Goal: Use online tool/utility: Utilize a website feature to perform a specific function

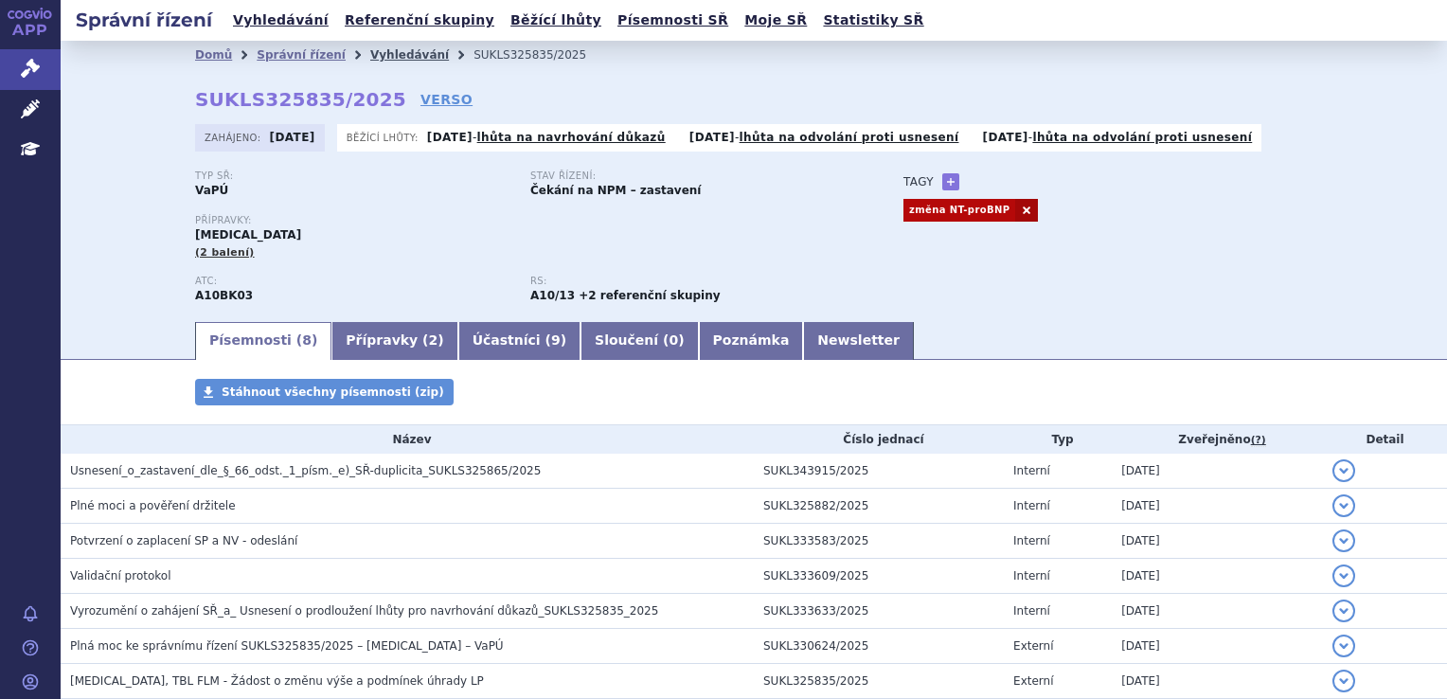
click at [370, 56] on link "Vyhledávání" at bounding box center [409, 54] width 79 height 13
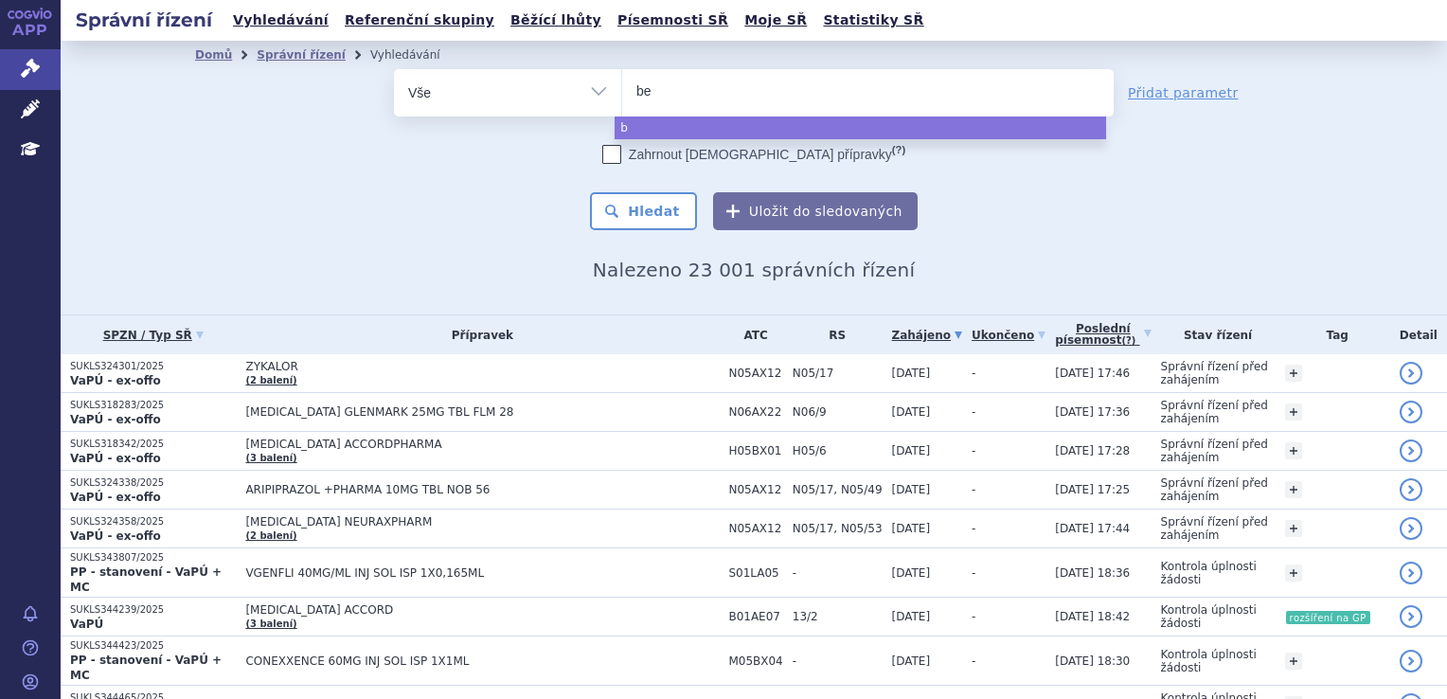
type input "ber"
type input "berod"
type input "berodua"
type input "berodual"
select select "berodual"
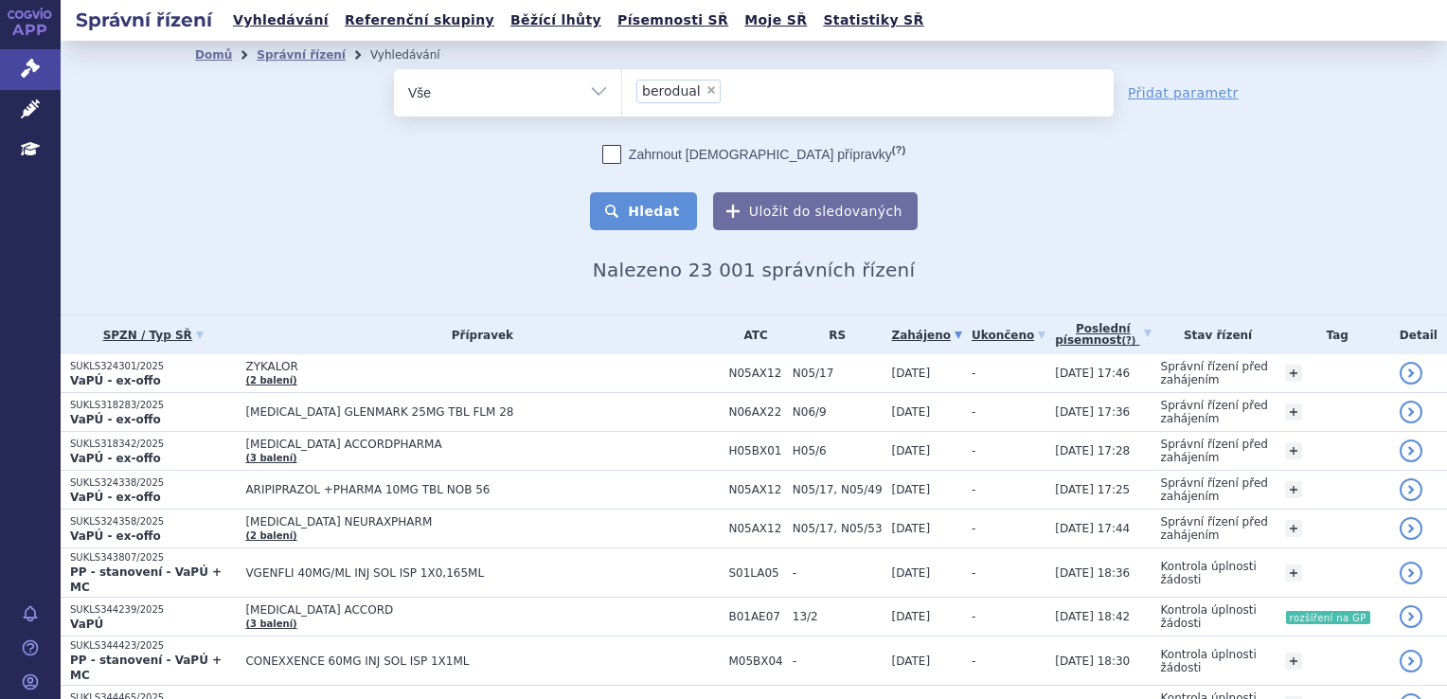
click at [669, 218] on button "Hledat" at bounding box center [643, 211] width 107 height 38
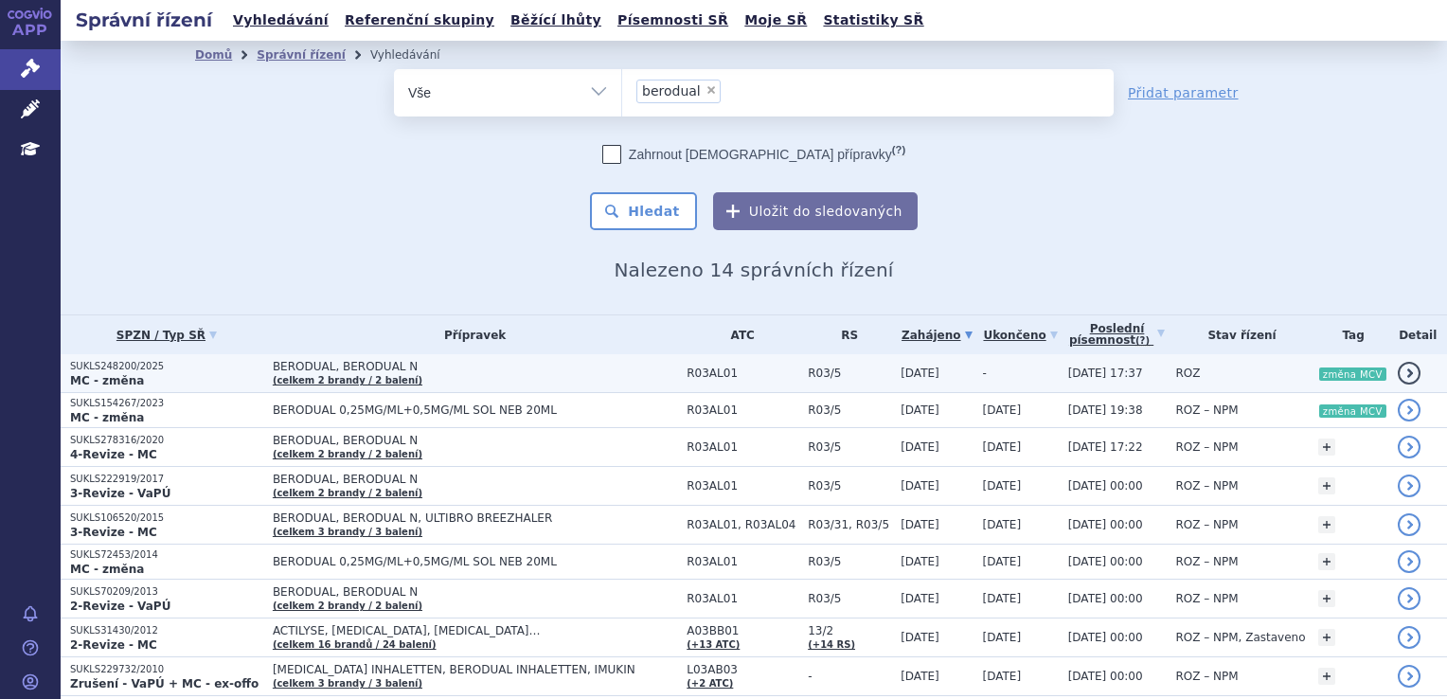
click at [482, 369] on span "BERODUAL, BERODUAL N" at bounding box center [475, 366] width 404 height 13
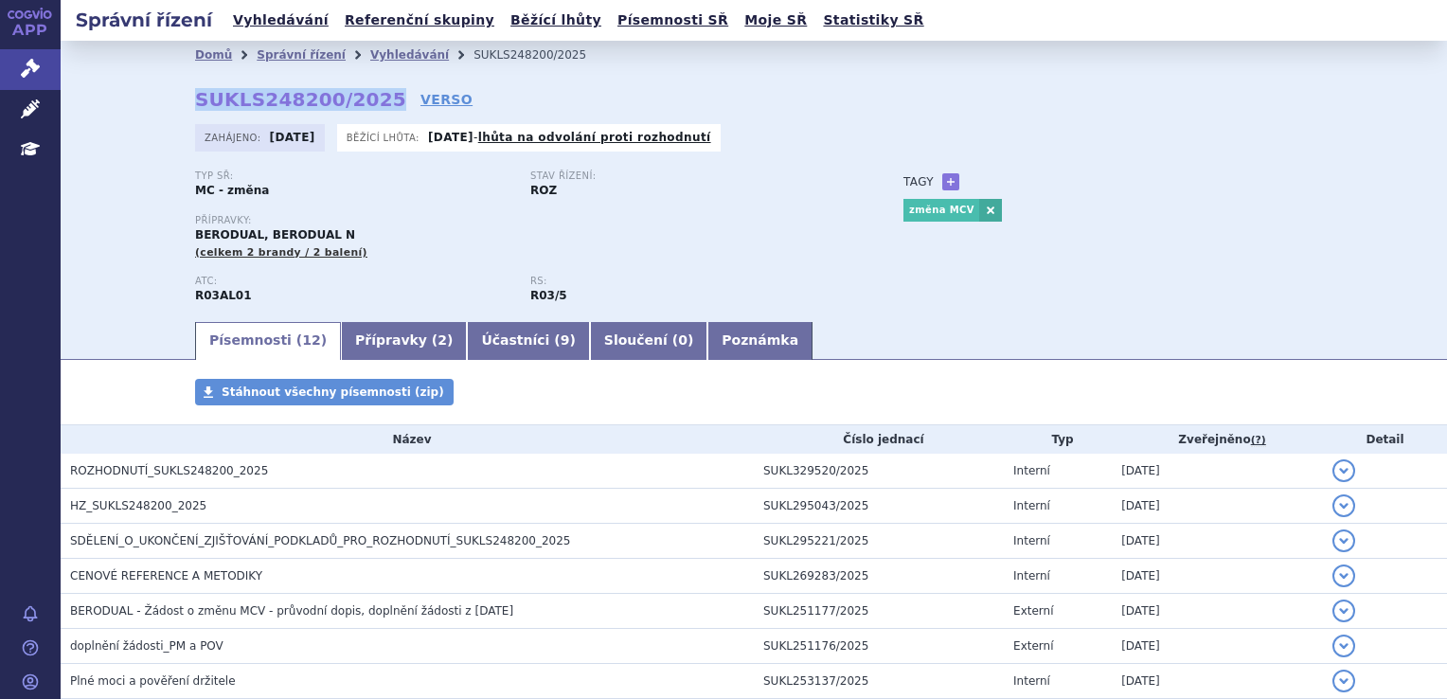
drag, startPoint x: 187, startPoint y: 96, endPoint x: 361, endPoint y: 103, distance: 173.4
click at [361, 103] on strong "SUKLS248200/2025" at bounding box center [300, 99] width 211 height 23
copy strong "SUKLS248200/2025"
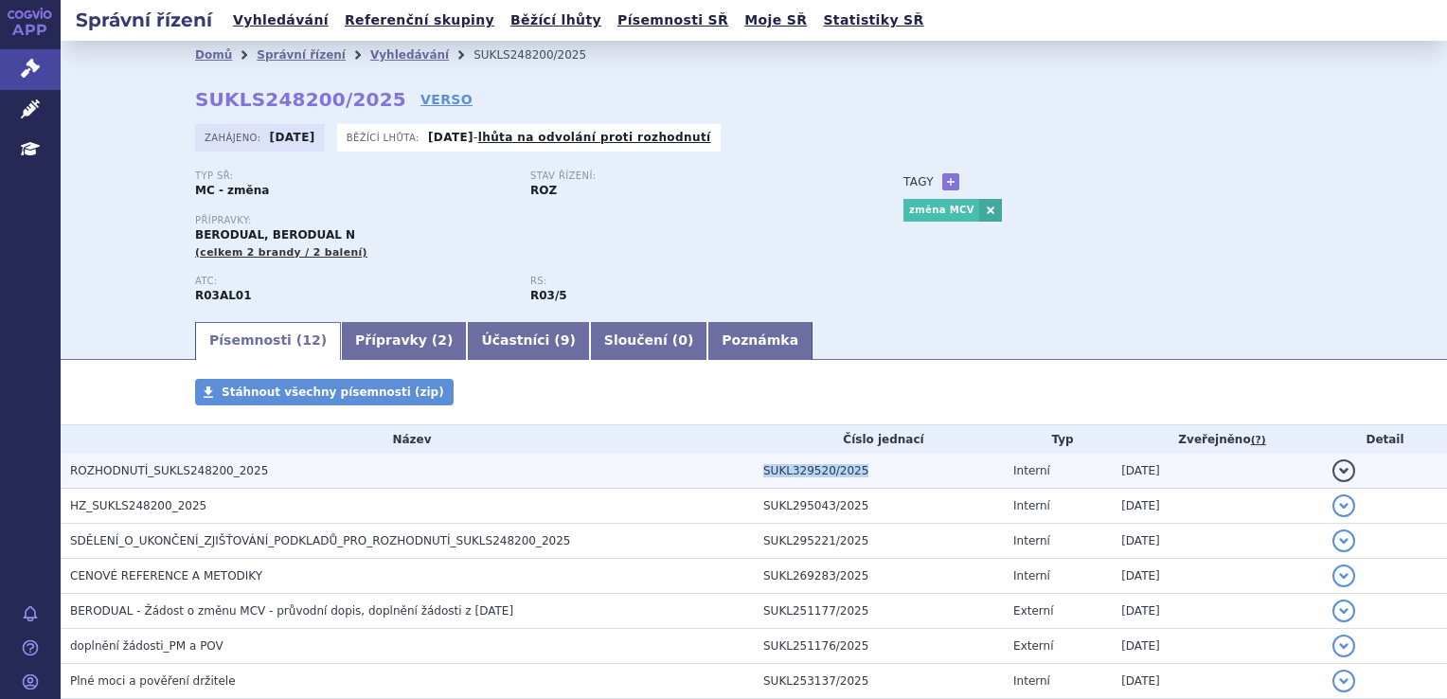
drag, startPoint x: 862, startPoint y: 471, endPoint x: 757, endPoint y: 469, distance: 104.2
click at [757, 469] on td "SUKL329520/2025" at bounding box center [879, 470] width 250 height 35
copy td "SUKL329520/2025"
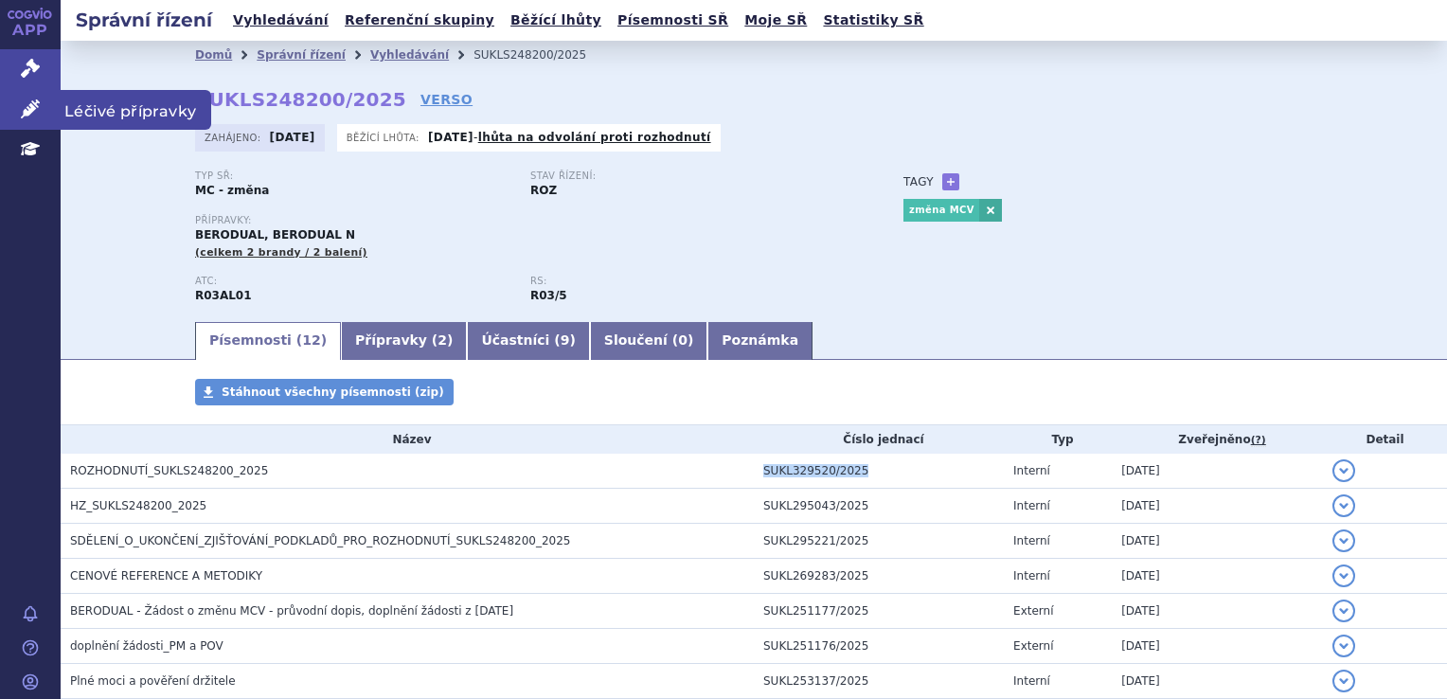
click at [27, 104] on icon at bounding box center [30, 108] width 19 height 19
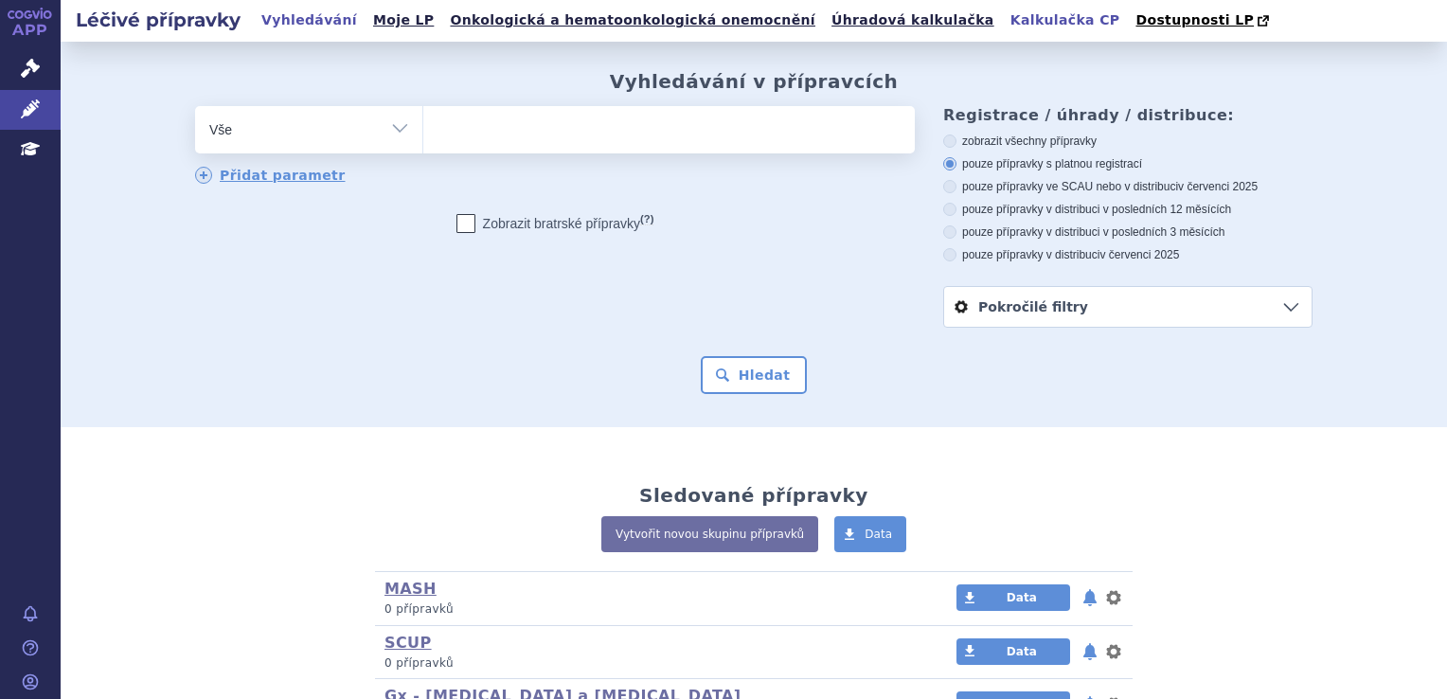
click at [1005, 21] on link "Kalkulačka CP" at bounding box center [1065, 21] width 121 height 26
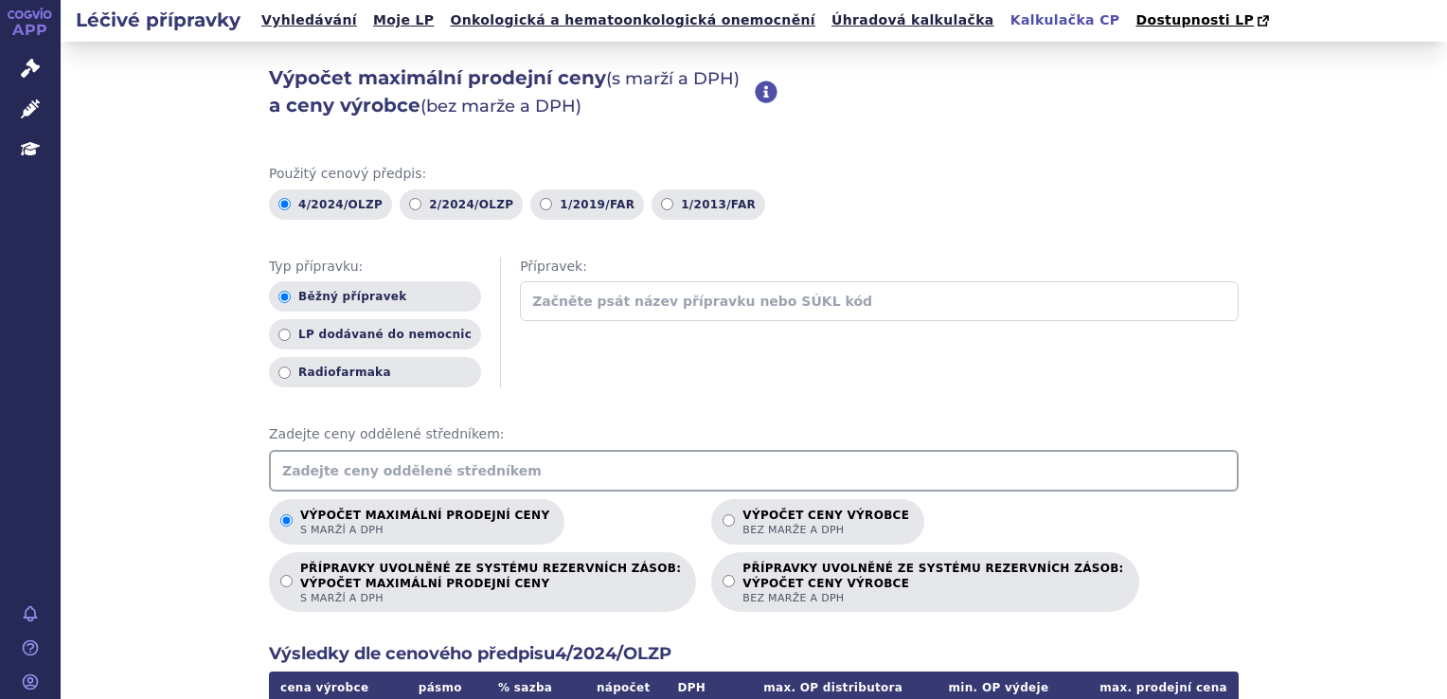
click at [452, 469] on input "text" at bounding box center [753, 471] width 969 height 42
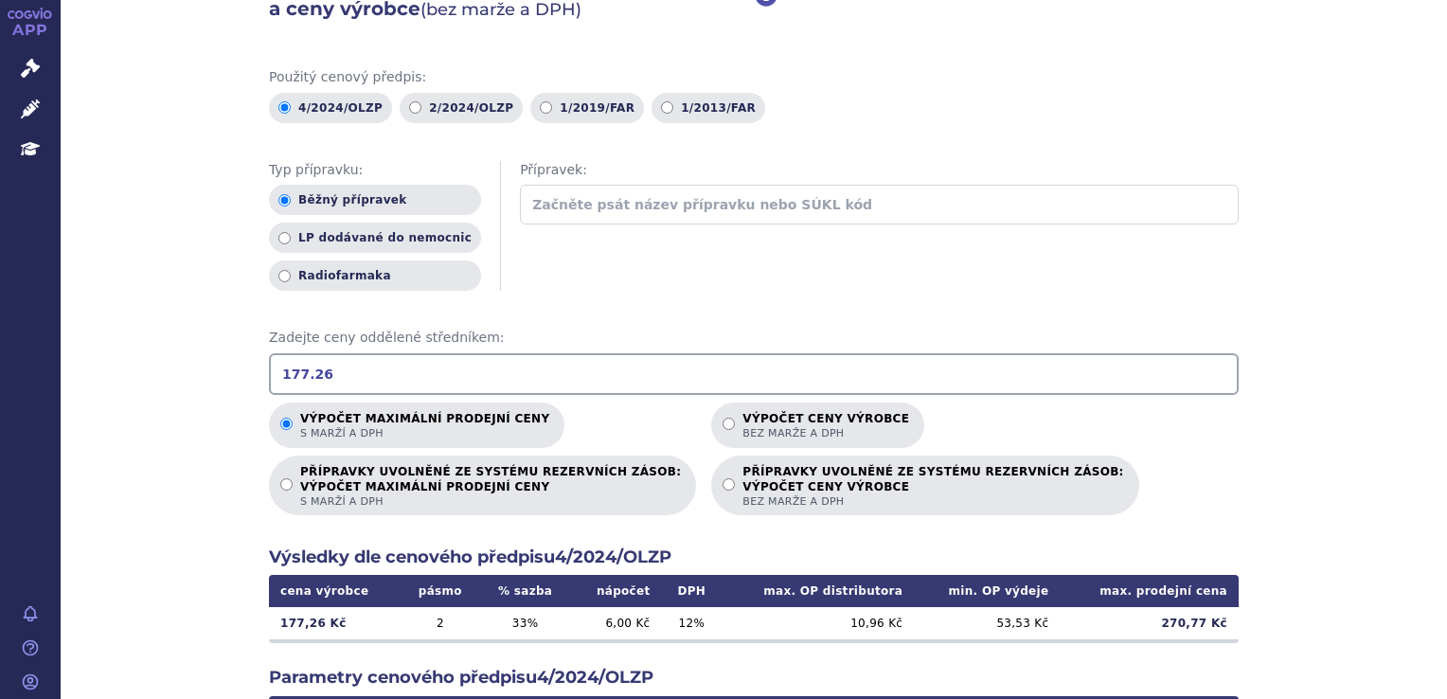
scroll to position [189, 0]
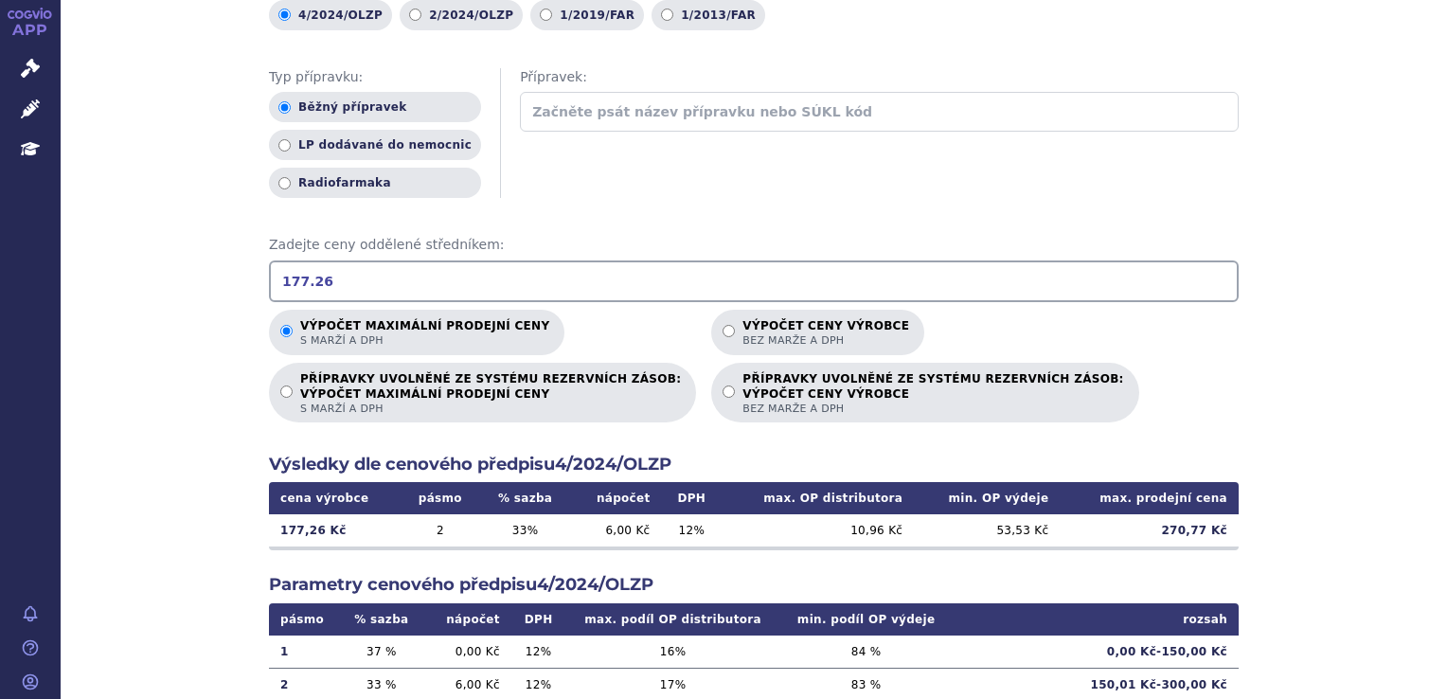
click at [167, 283] on div "Výpočet maximální prodejní ceny (s marží a DPH) a ceny výrobce (bez marže a DPH…" at bounding box center [754, 404] width 1386 height 1105
type input "135.38"
